Goal: Task Accomplishment & Management: Complete application form

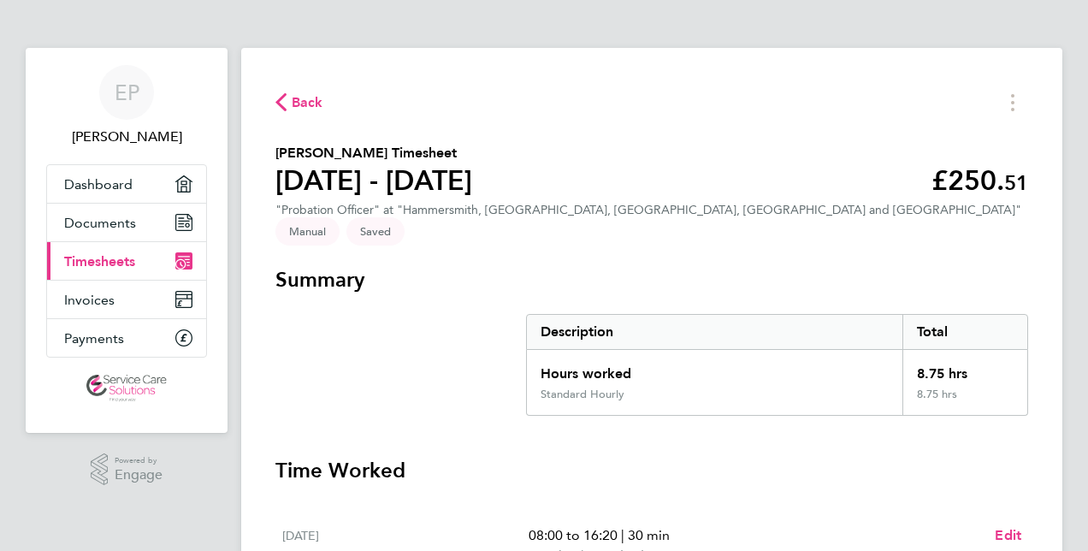
scroll to position [333, 0]
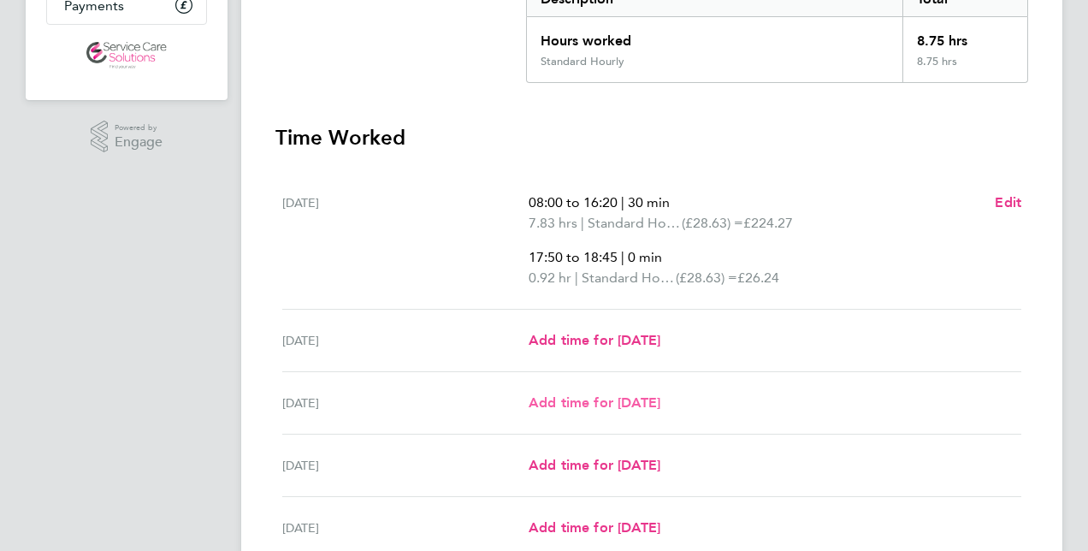
click at [616, 394] on span "Add time for [DATE]" at bounding box center [594, 402] width 132 height 16
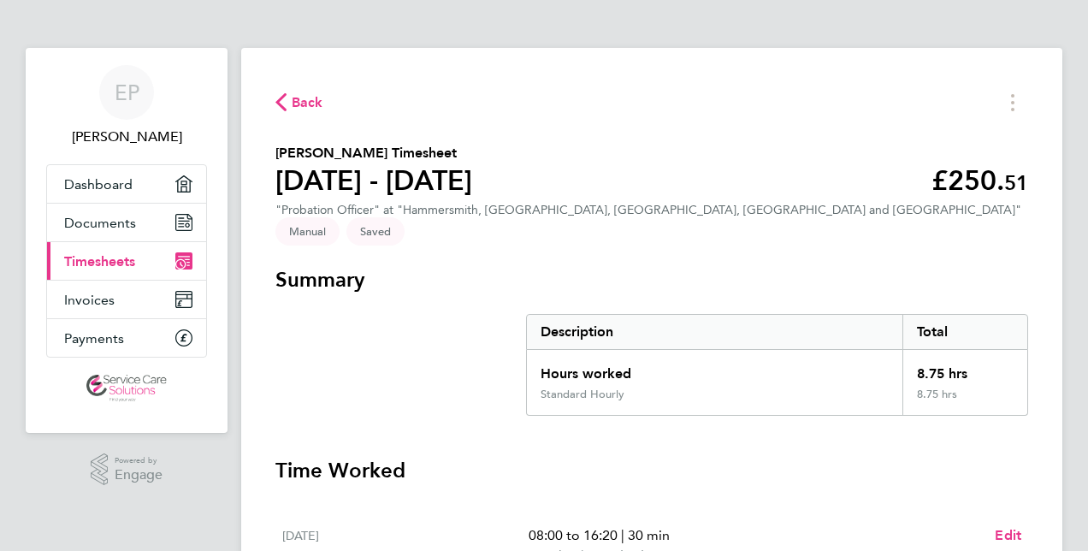
select select "30"
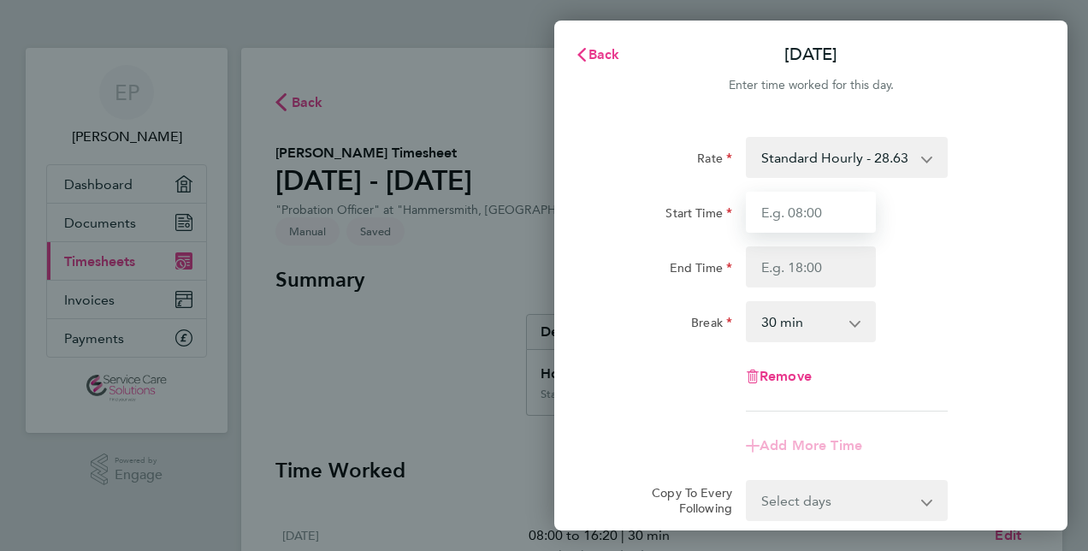
click at [803, 219] on input "Start Time" at bounding box center [811, 212] width 130 height 41
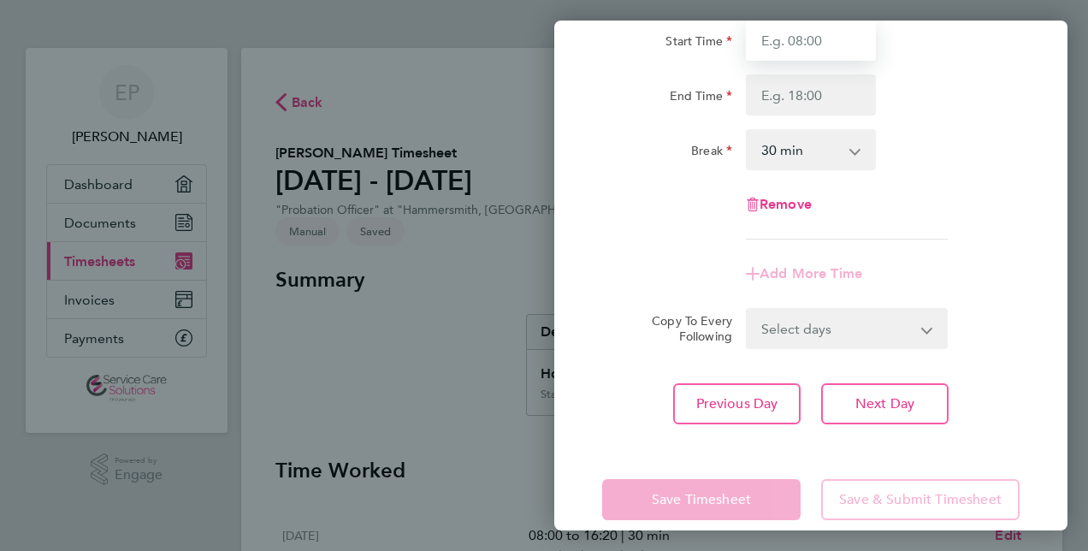
scroll to position [173, 0]
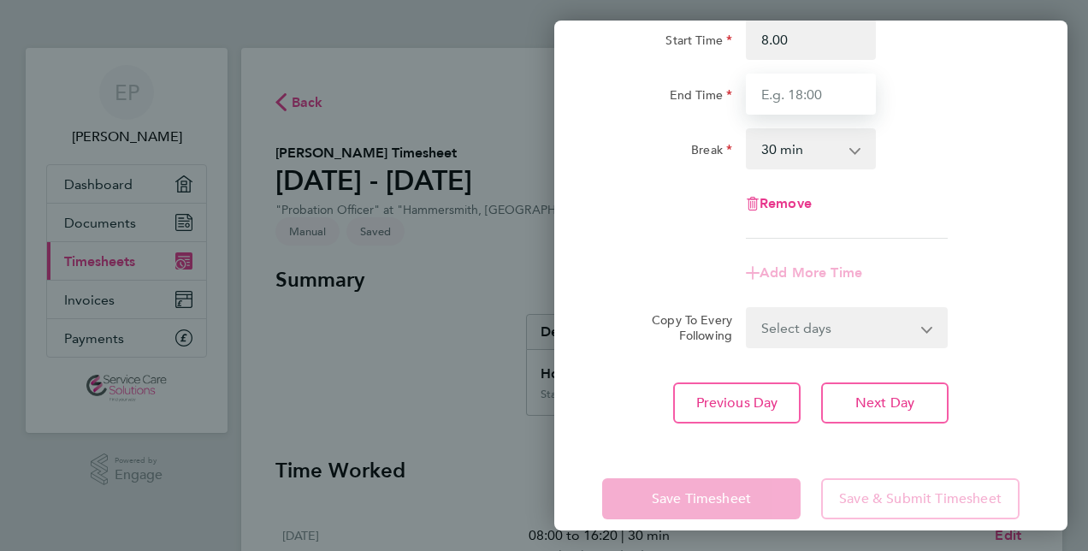
type input "08:00"
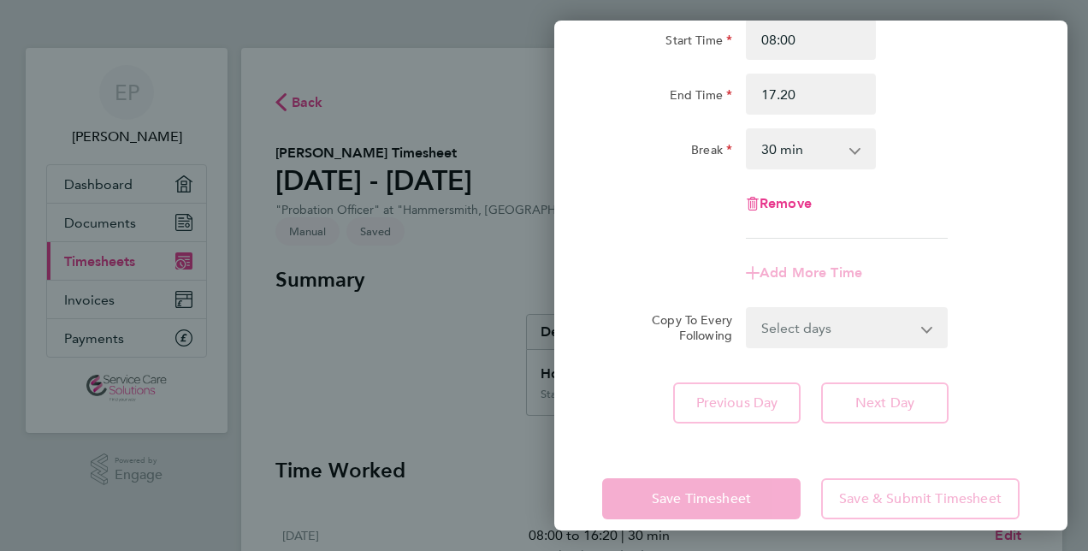
type input "17:20"
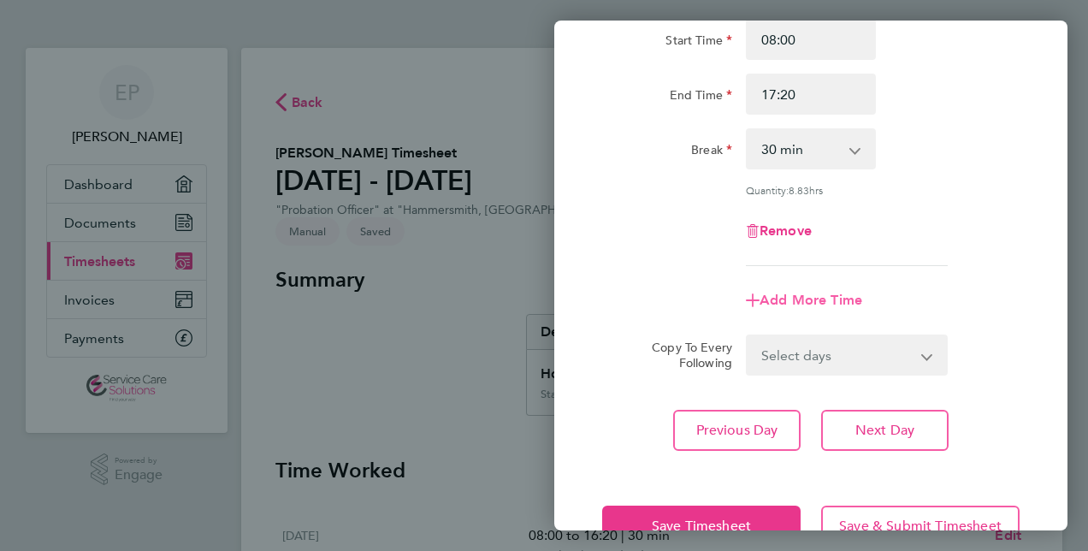
scroll to position [221, 0]
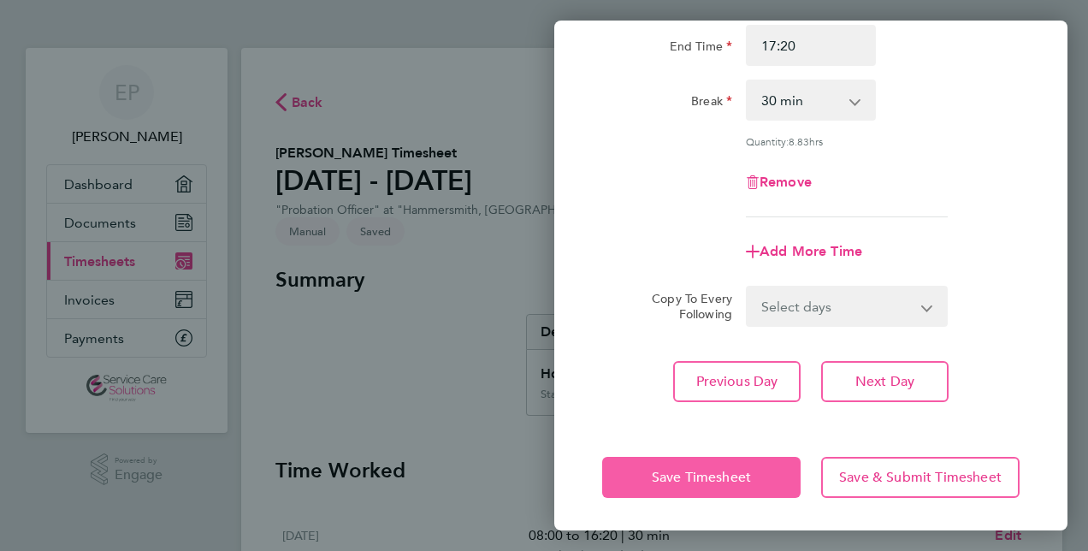
click at [687, 465] on button "Save Timesheet" at bounding box center [701, 477] width 198 height 41
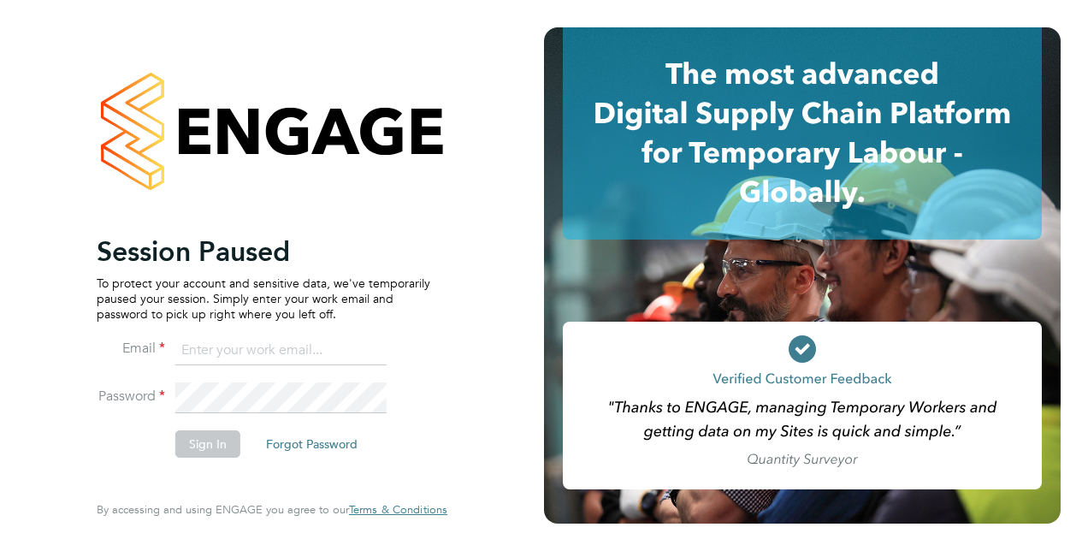
click at [190, 357] on input at bounding box center [280, 350] width 211 height 31
type input "ejpurnell15@gmail.com"
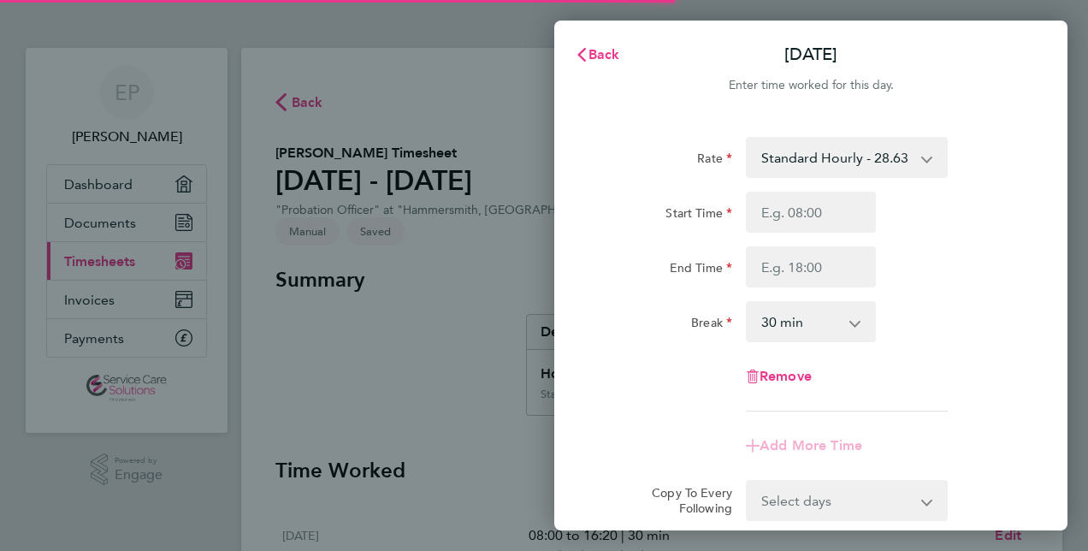
select select "30"
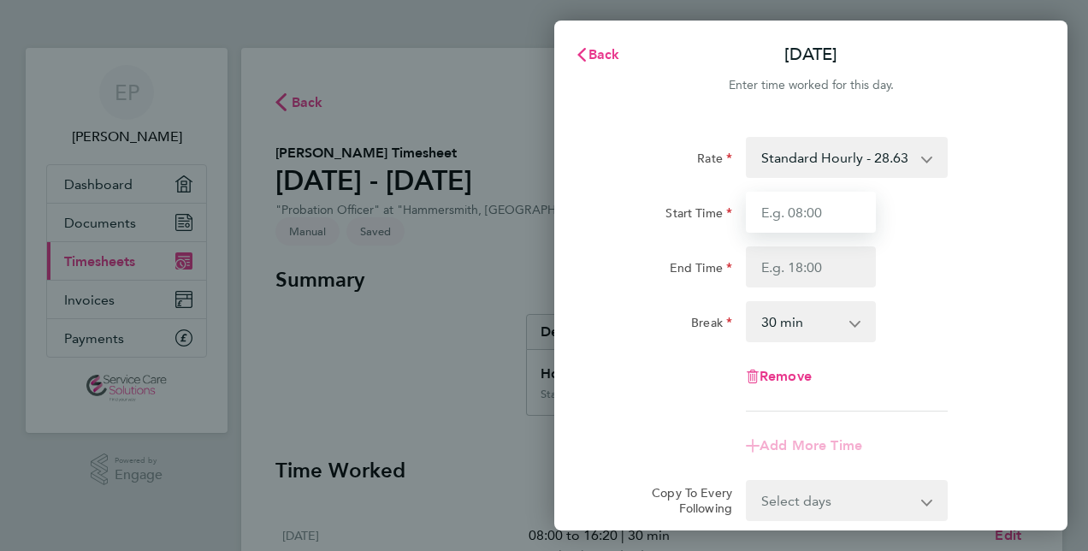
click at [787, 224] on input "Start Time" at bounding box center [811, 212] width 130 height 41
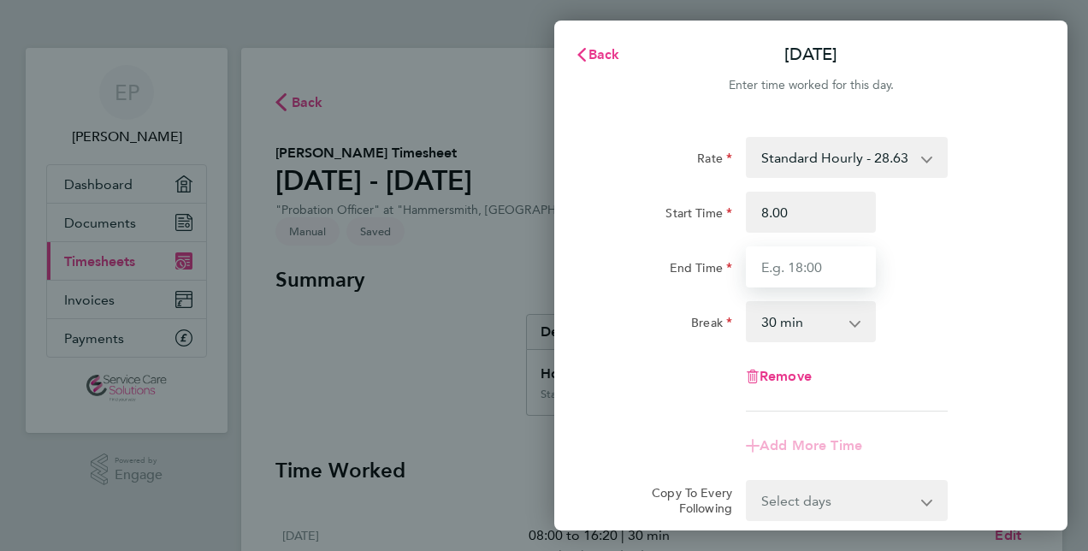
type input "08:00"
type input "17:20"
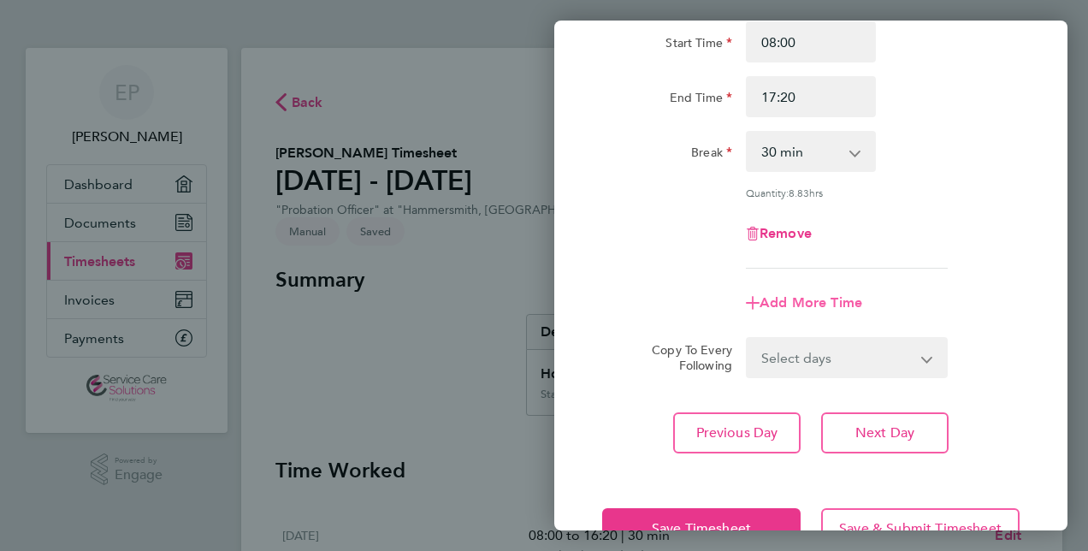
scroll to position [174, 0]
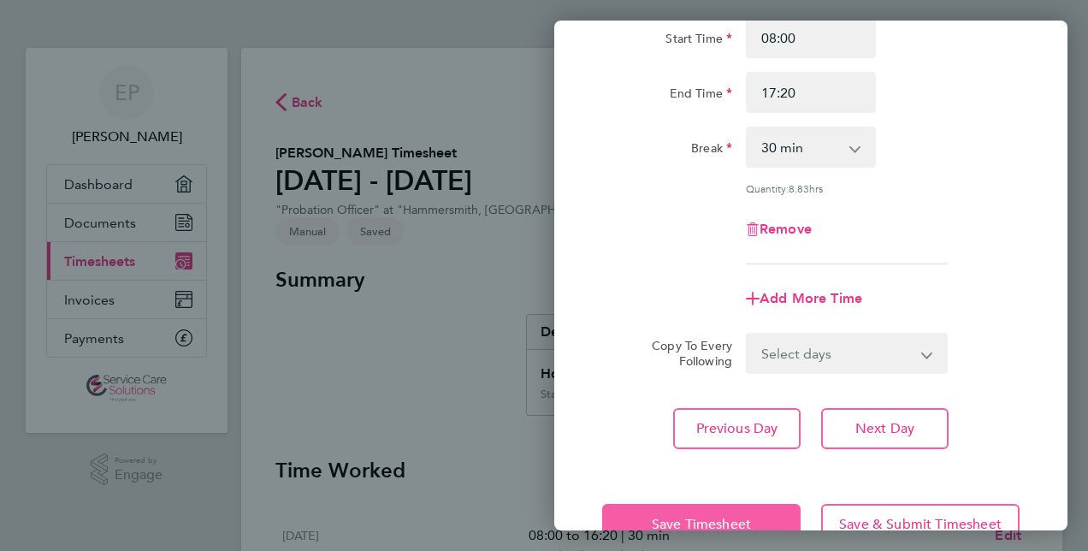
click at [684, 510] on button "Save Timesheet" at bounding box center [701, 524] width 198 height 41
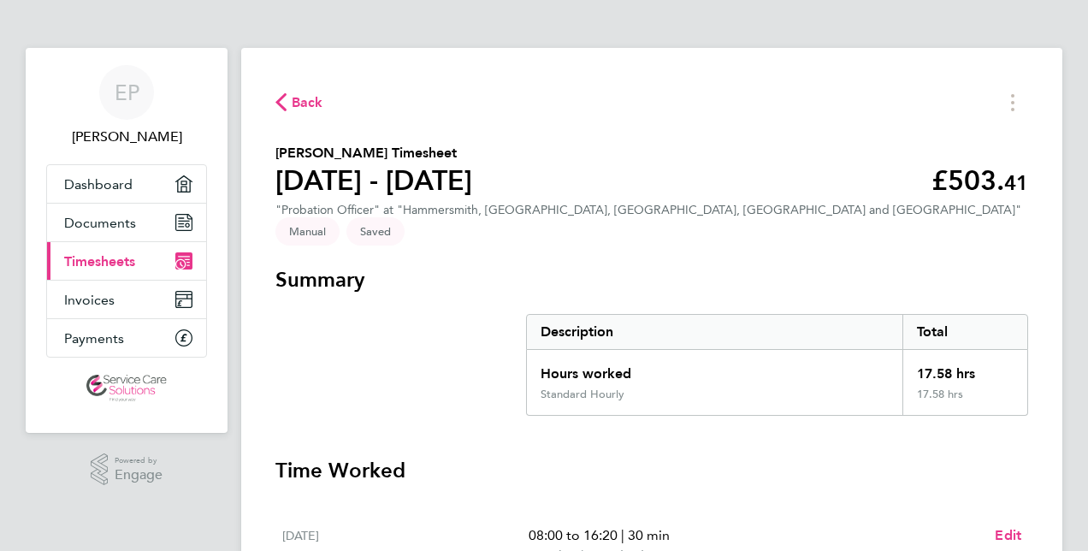
click at [314, 96] on span "Back" at bounding box center [308, 102] width 32 height 21
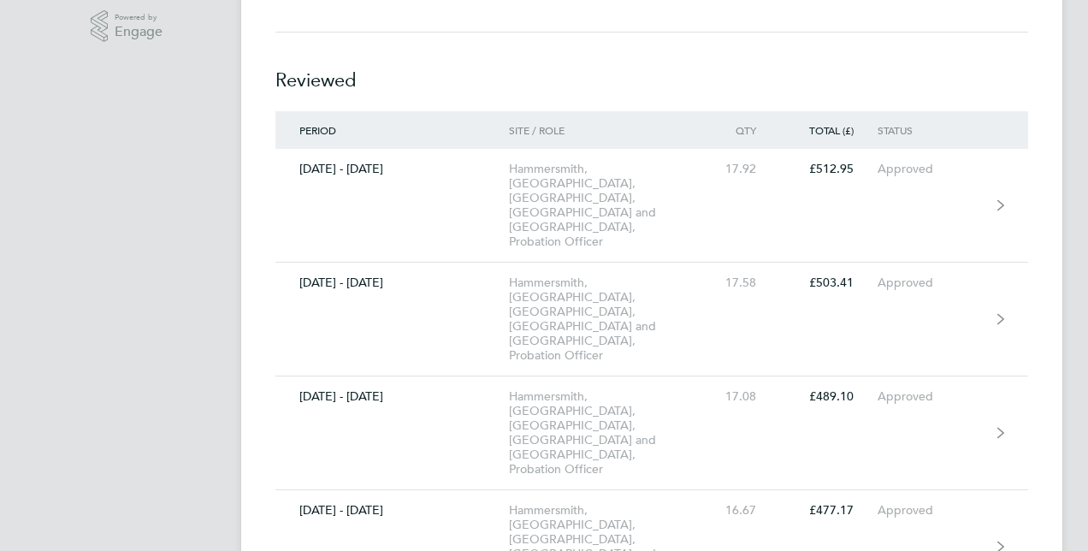
scroll to position [442, 0]
